Goal: Information Seeking & Learning: Find specific fact

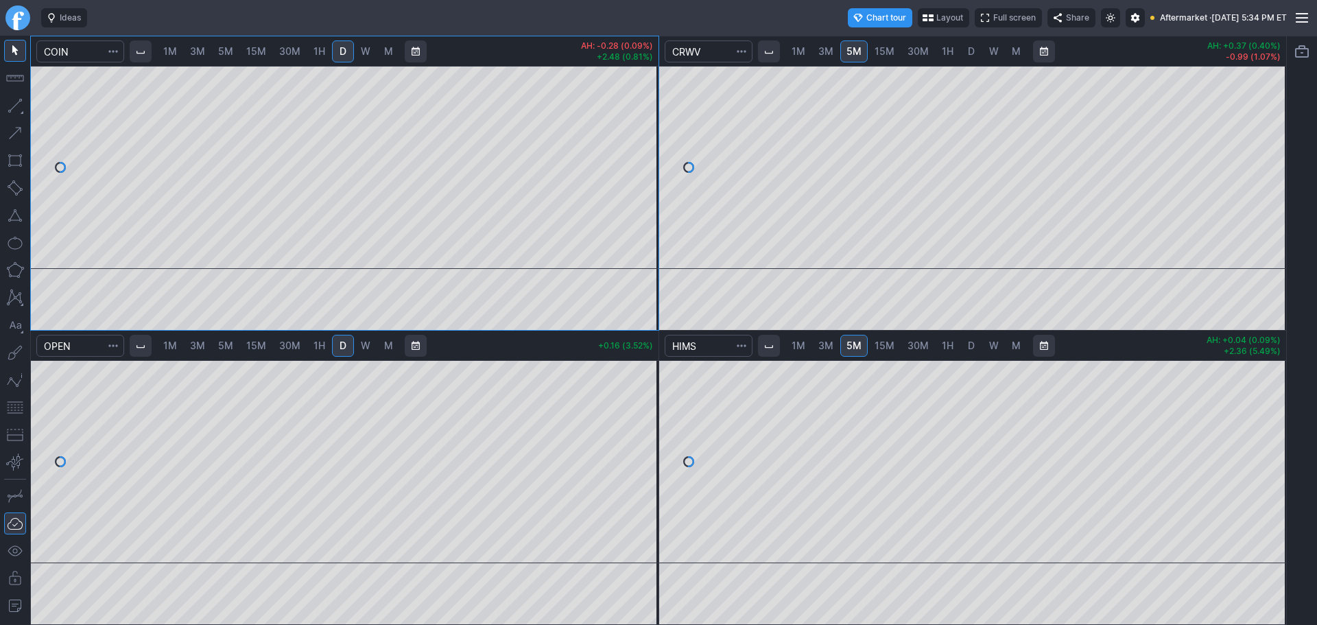
click at [29, 22] on div at bounding box center [18, 18] width 36 height 36
click at [16, 21] on link "Finviz.com" at bounding box center [17, 17] width 25 height 25
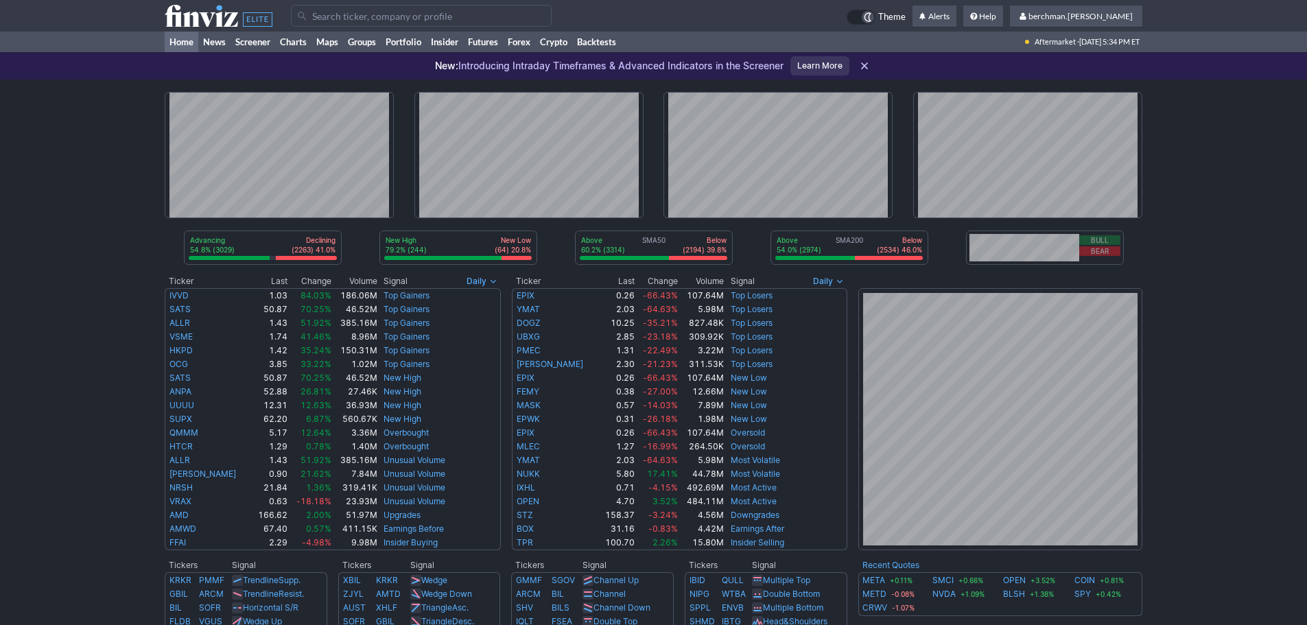
click at [386, 16] on input "Search" at bounding box center [421, 16] width 261 height 22
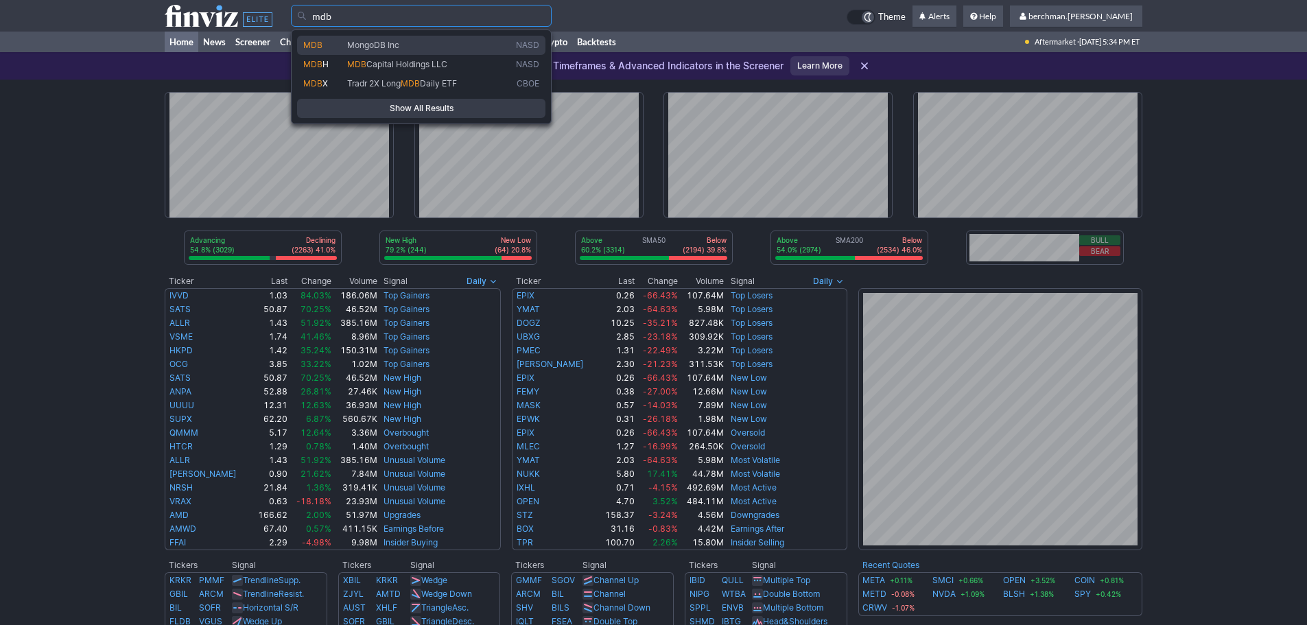
click at [392, 45] on span "MongoDB Inc" at bounding box center [373, 45] width 52 height 10
type input "MDB"
